Goal: Task Accomplishment & Management: Use online tool/utility

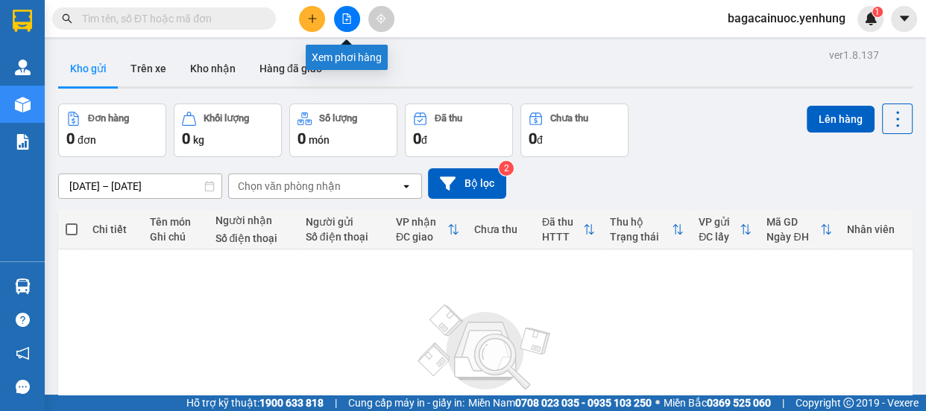
click at [346, 13] on icon "file-add" at bounding box center [347, 18] width 8 height 10
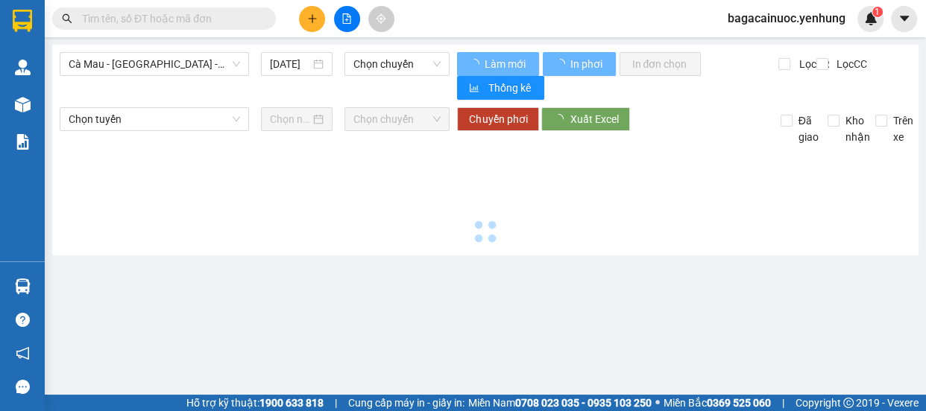
type input "[DATE]"
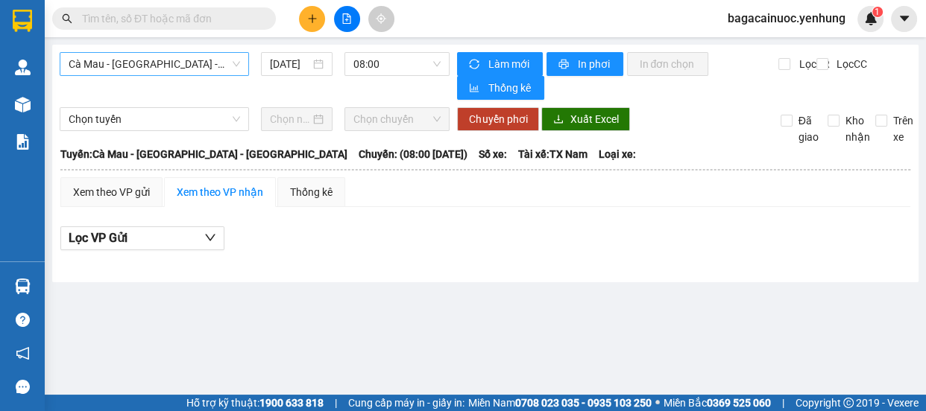
click at [200, 74] on span "Cà Mau - [GEOGRAPHIC_DATA] - [GEOGRAPHIC_DATA]" at bounding box center [154, 64] width 171 height 22
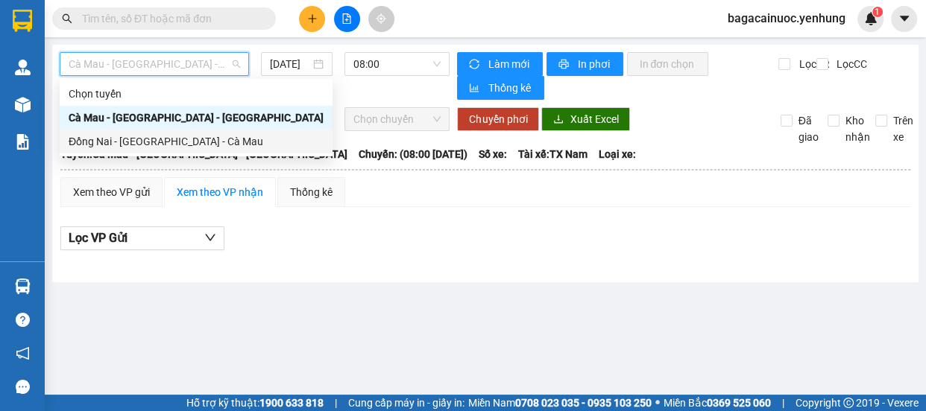
click at [157, 139] on div "Đồng Nai - [GEOGRAPHIC_DATA] - Cà Mau" at bounding box center [196, 141] width 255 height 16
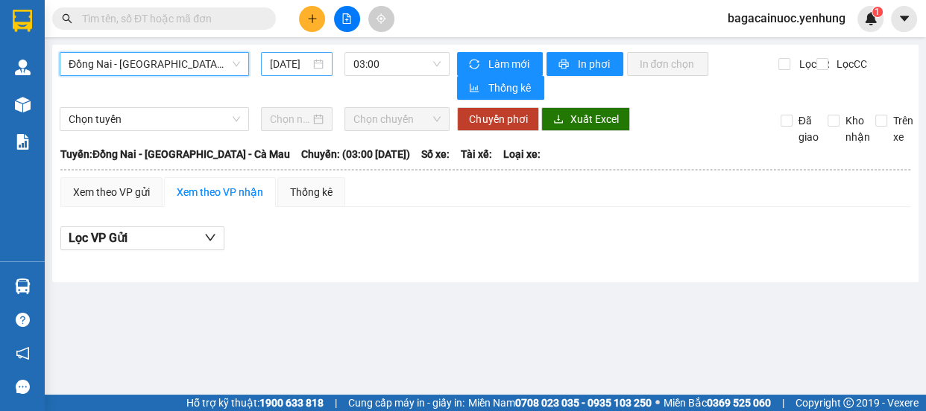
click at [277, 64] on input "[DATE]" at bounding box center [290, 64] width 40 height 16
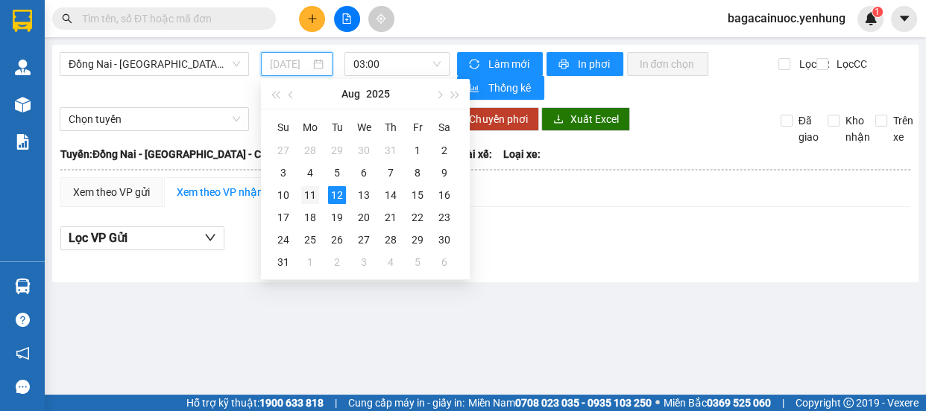
click at [307, 195] on div "11" at bounding box center [310, 195] width 18 height 18
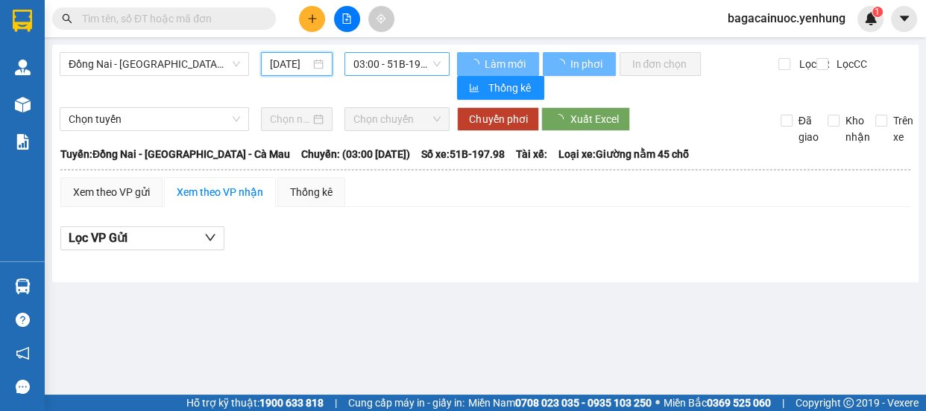
type input "[DATE]"
click at [394, 61] on span "03:00 - 51B-197.98" at bounding box center [396, 64] width 87 height 22
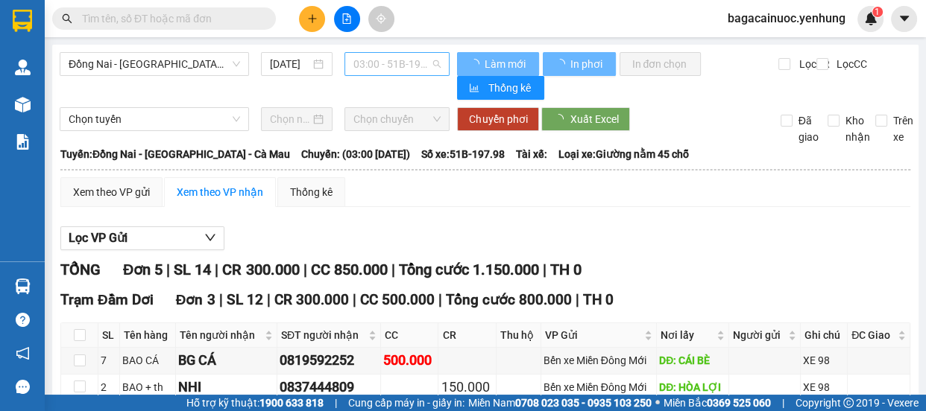
click at [404, 66] on span "03:00 - 51B-197.98" at bounding box center [396, 64] width 87 height 22
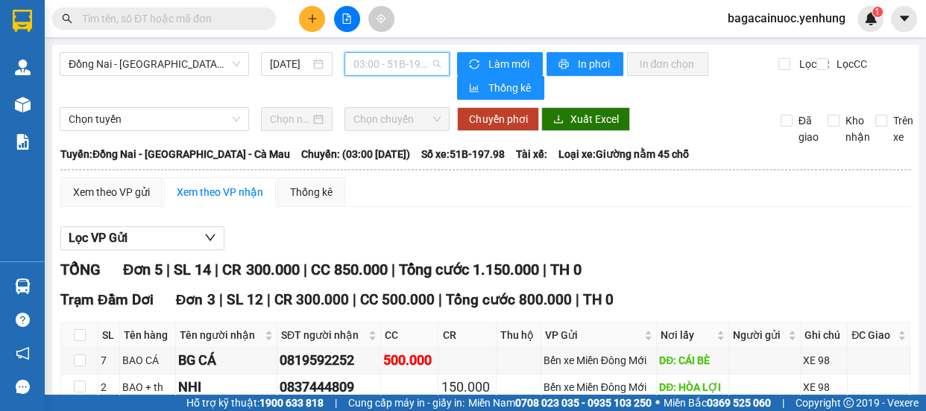
click at [399, 72] on span "03:00 - 51B-197.98" at bounding box center [396, 64] width 87 height 22
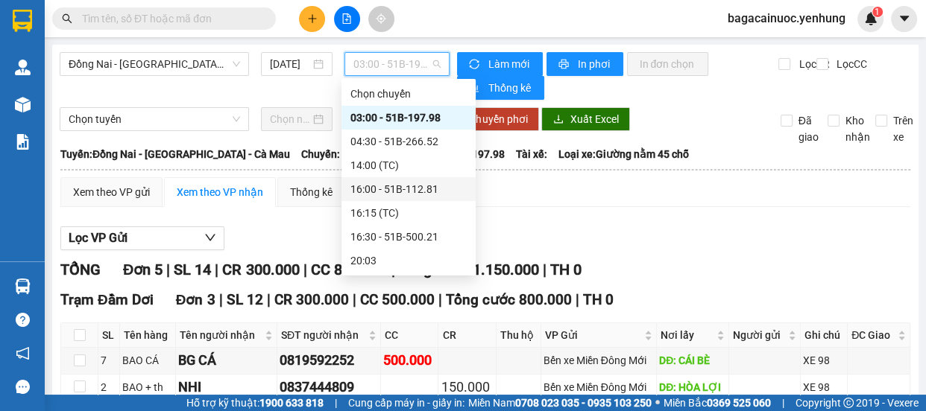
click at [408, 195] on div "16:00 - 51B-112.81" at bounding box center [408, 189] width 116 height 16
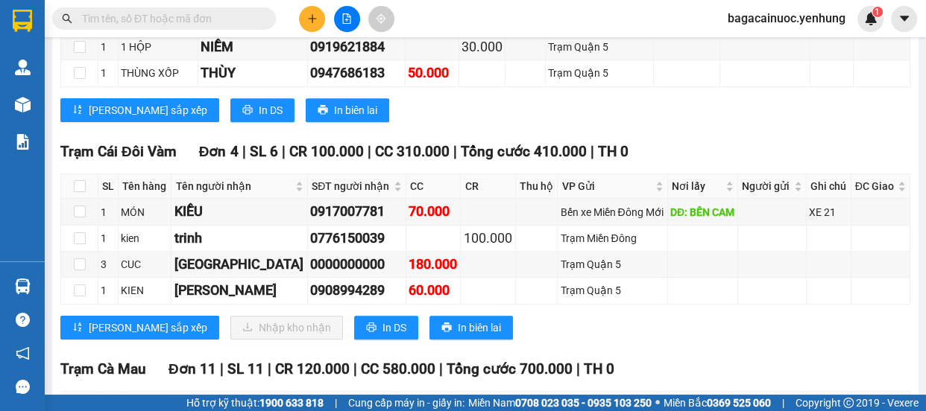
scroll to position [1189, 0]
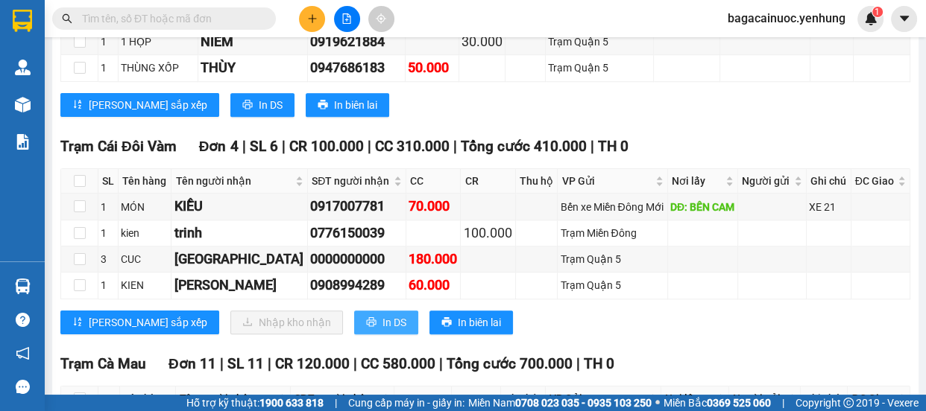
click at [382, 315] on span "In DS" at bounding box center [394, 323] width 24 height 16
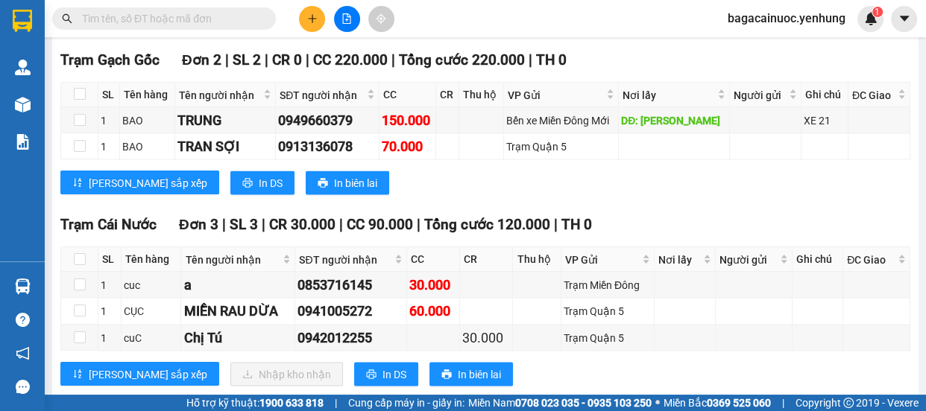
scroll to position [2522, 0]
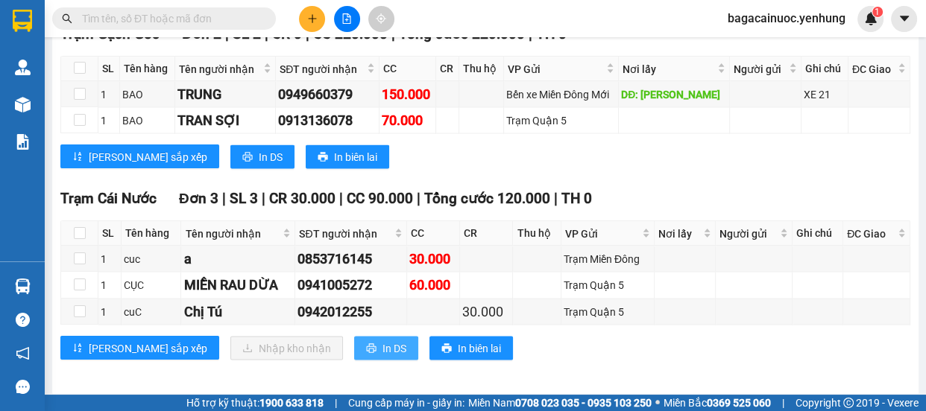
click at [382, 348] on span "In DS" at bounding box center [394, 348] width 24 height 16
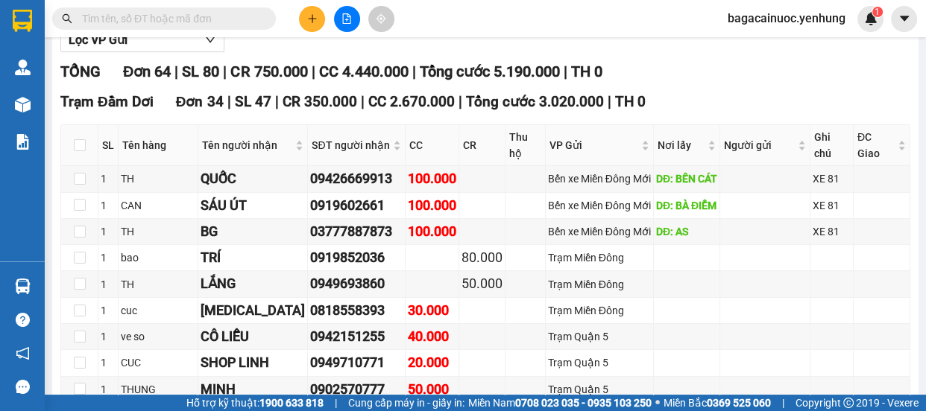
scroll to position [0, 0]
